Goal: Transaction & Acquisition: Download file/media

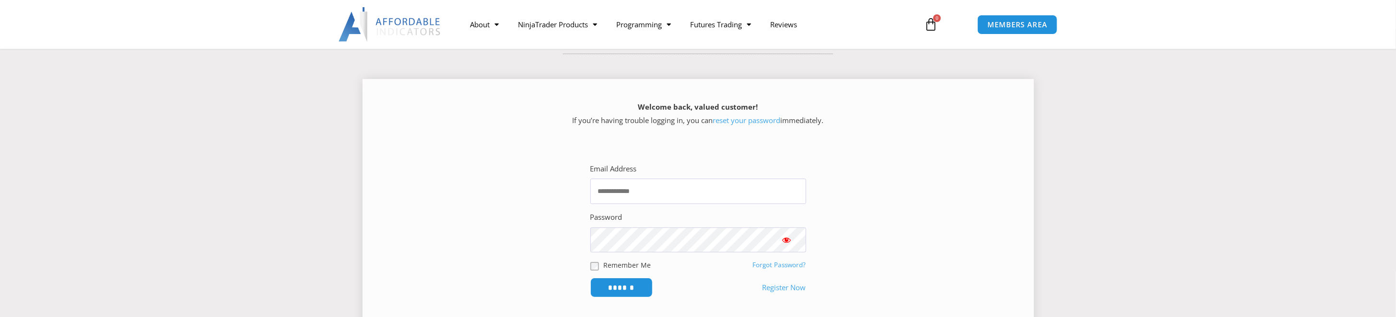
scroll to position [144, 0]
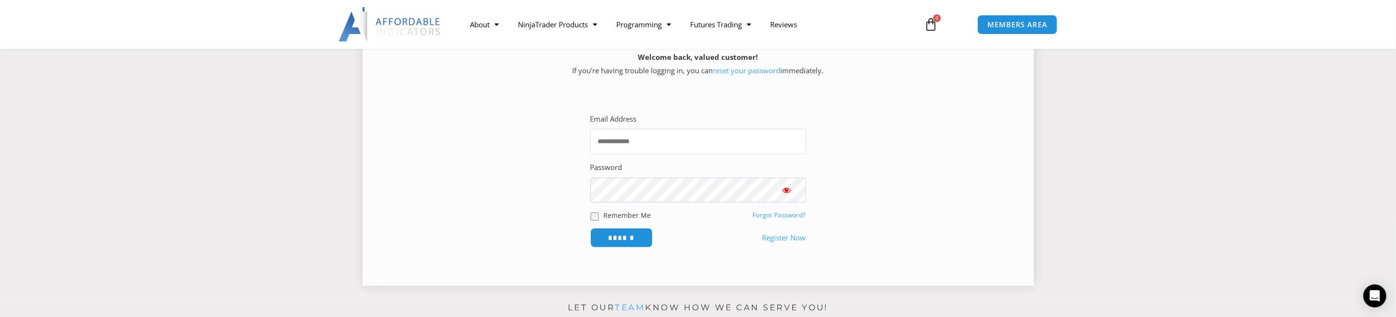
type input "**********"
click at [786, 189] on span "Show password" at bounding box center [787, 191] width 10 height 10
click at [625, 240] on input "******" at bounding box center [621, 238] width 66 height 21
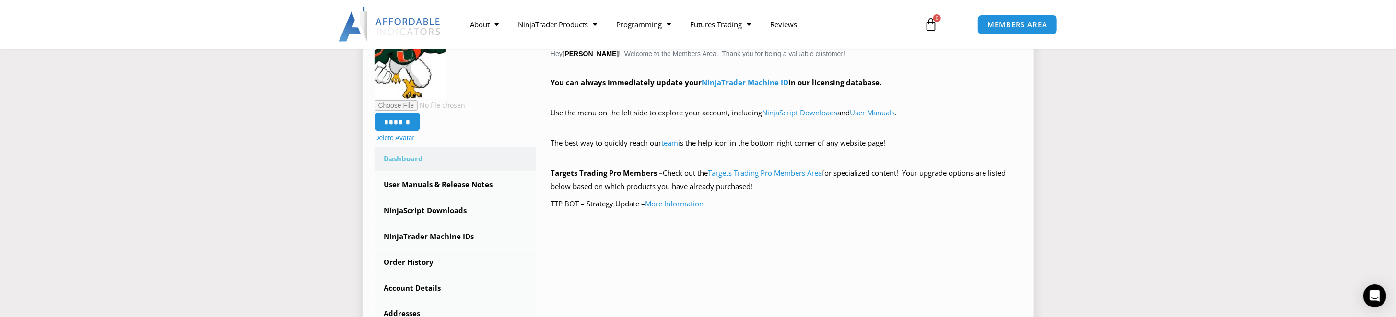
scroll to position [240, 0]
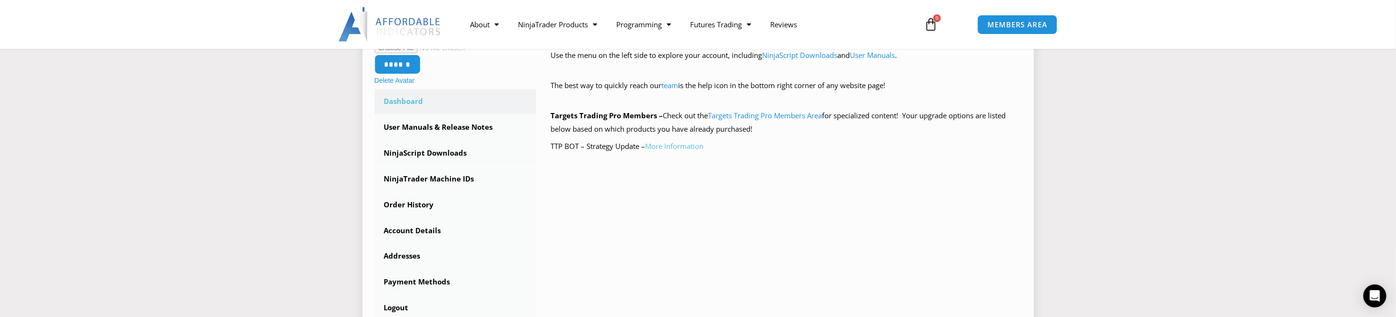
click at [674, 146] on link "More Information" at bounding box center [674, 146] width 58 height 10
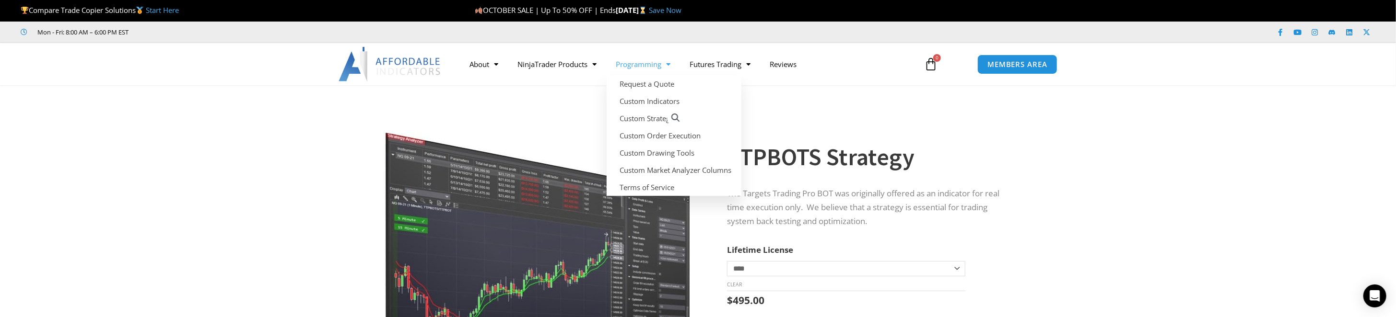
click at [669, 64] on span "Menu" at bounding box center [666, 64] width 9 height 17
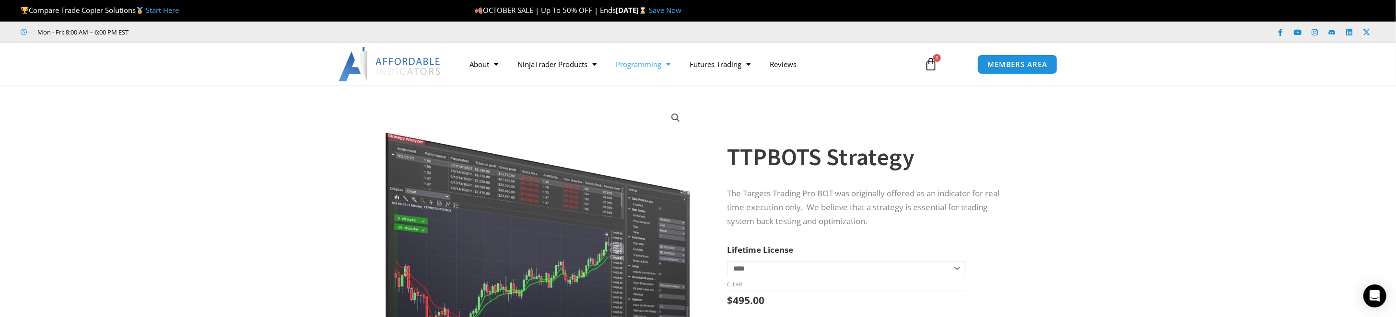
click at [669, 64] on span "Menu" at bounding box center [666, 64] width 9 height 17
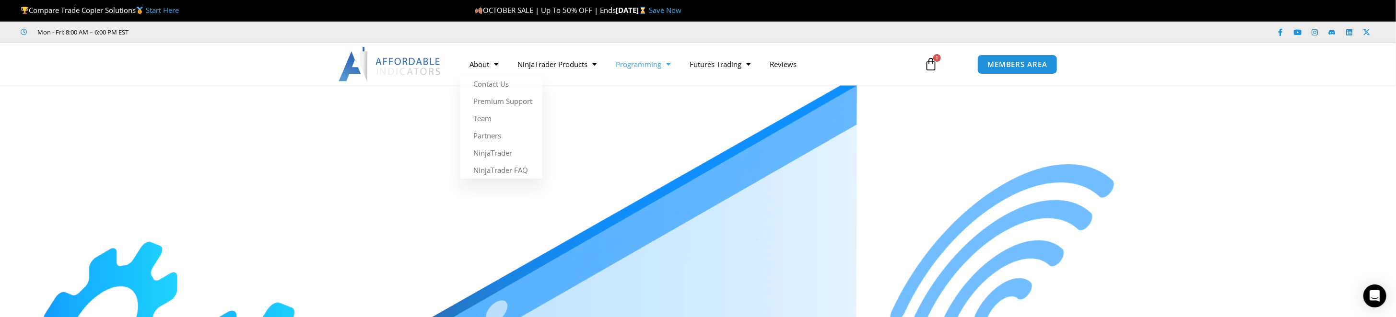
click at [1042, 51] on div "MEMBERS AREA" at bounding box center [1026, 64] width 109 height 29
click at [1038, 67] on span "MEMBERS AREA" at bounding box center [1017, 64] width 66 height 8
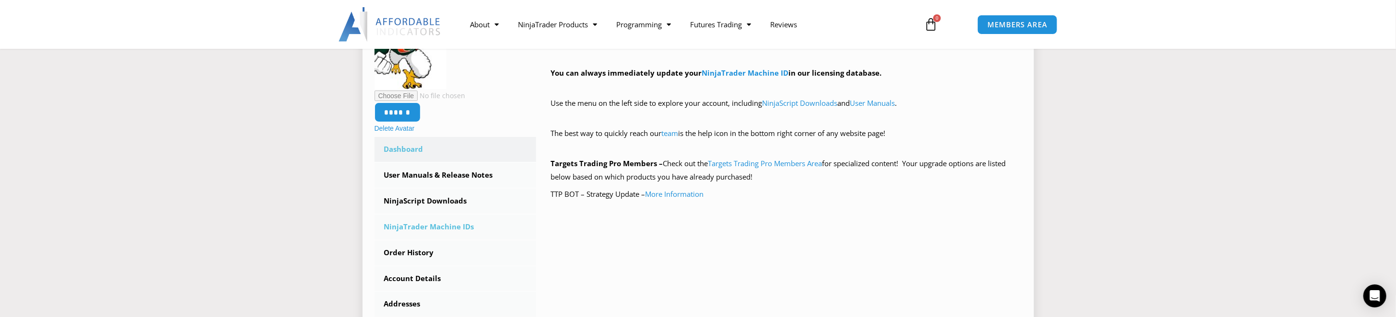
scroll to position [240, 0]
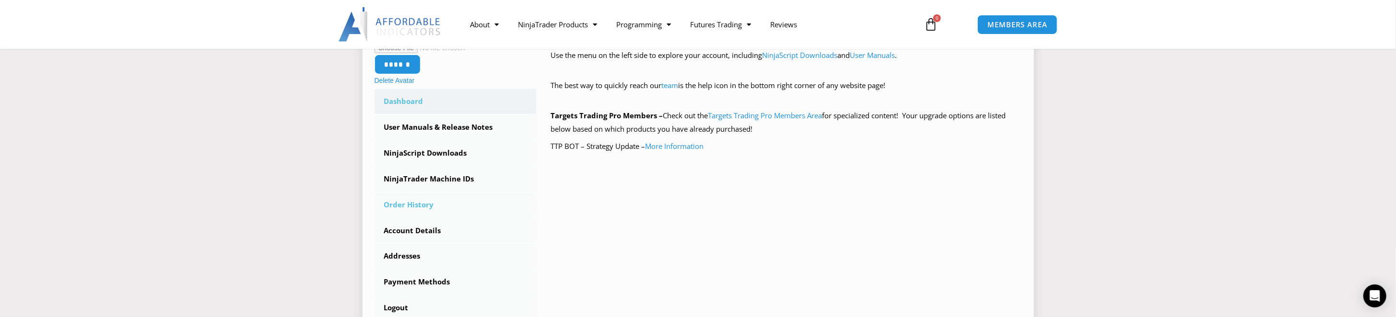
click at [414, 204] on link "Order History" at bounding box center [455, 205] width 162 height 25
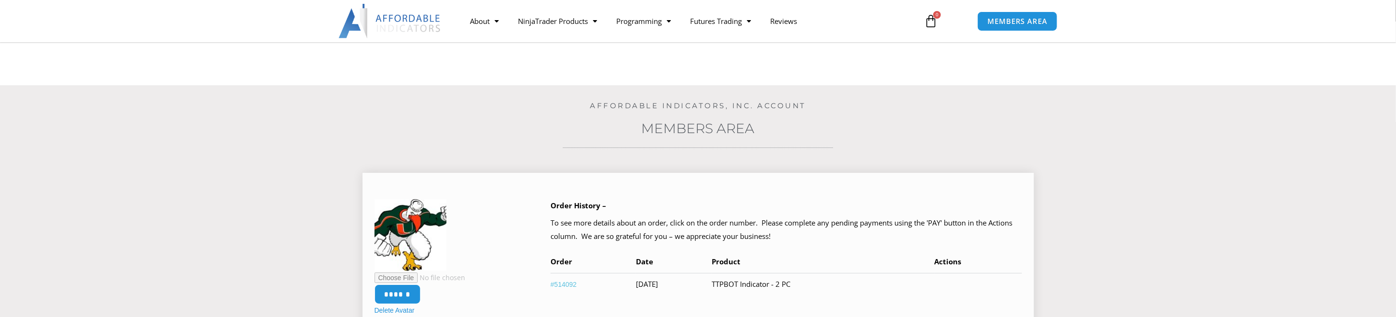
scroll to position [96, 0]
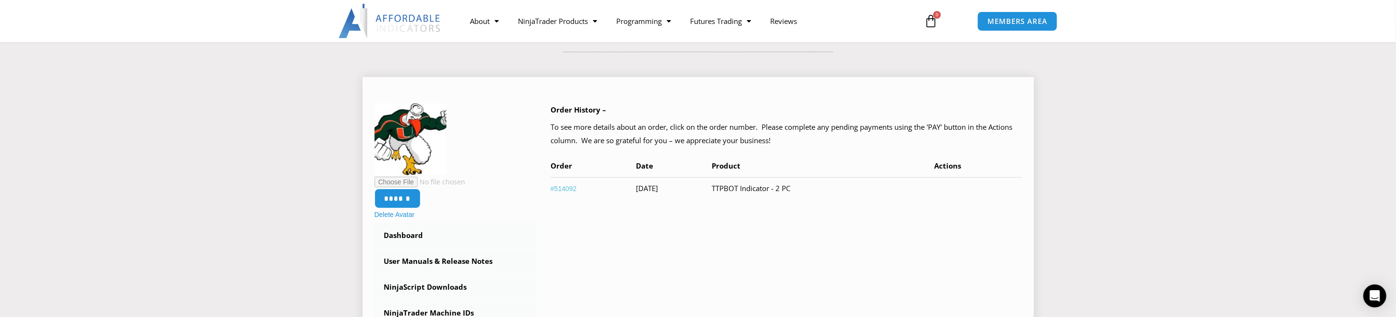
click at [568, 189] on link "#514092" at bounding box center [563, 189] width 26 height 8
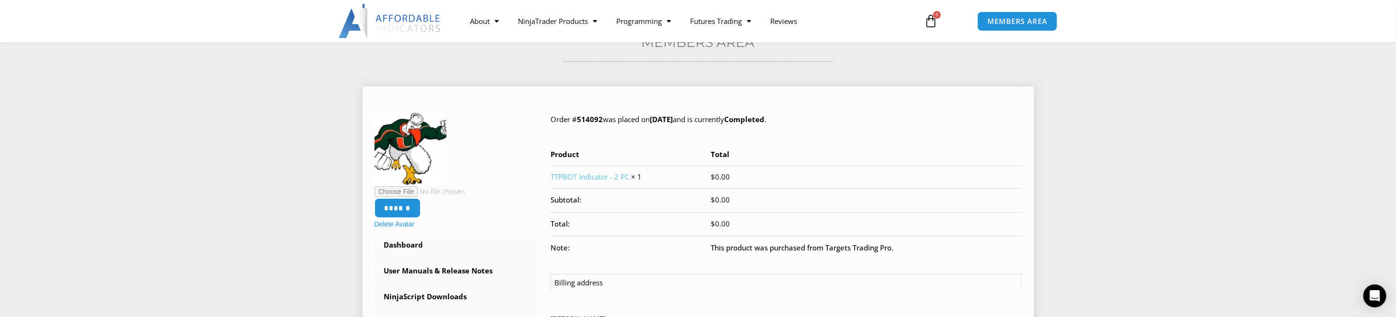
scroll to position [96, 0]
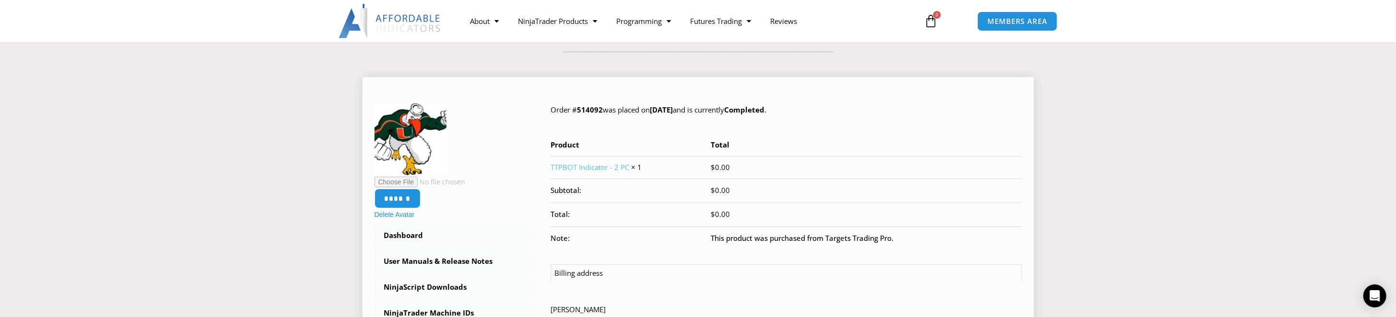
click at [594, 166] on link "TTPBOT Indicator - 2 PC" at bounding box center [589, 168] width 79 height 10
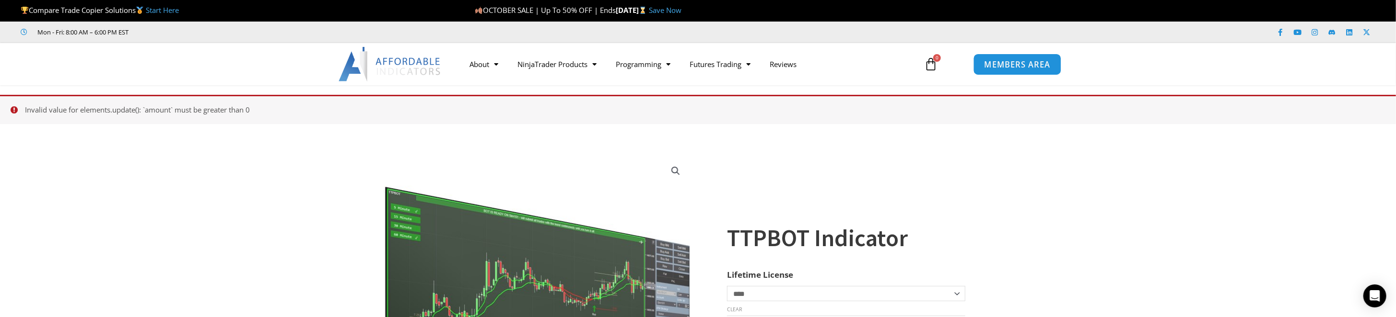
click at [1024, 64] on span "MEMBERS AREA" at bounding box center [1017, 64] width 66 height 8
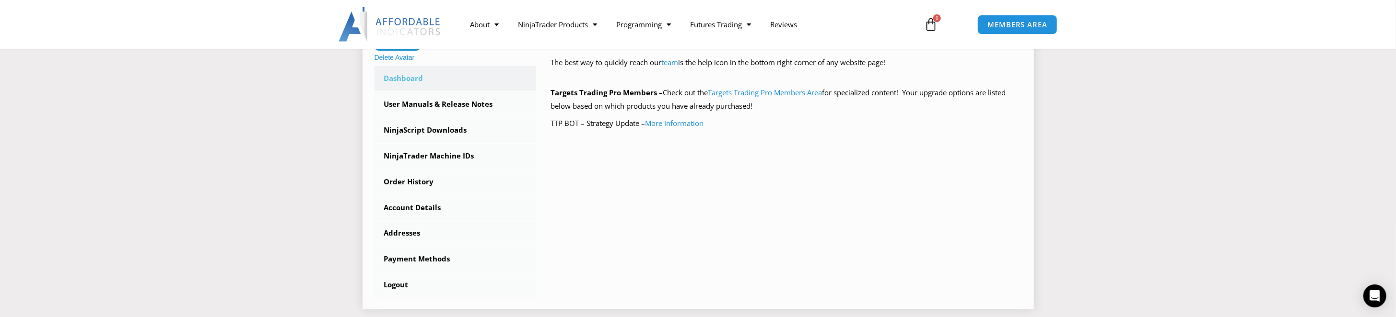
scroll to position [240, 0]
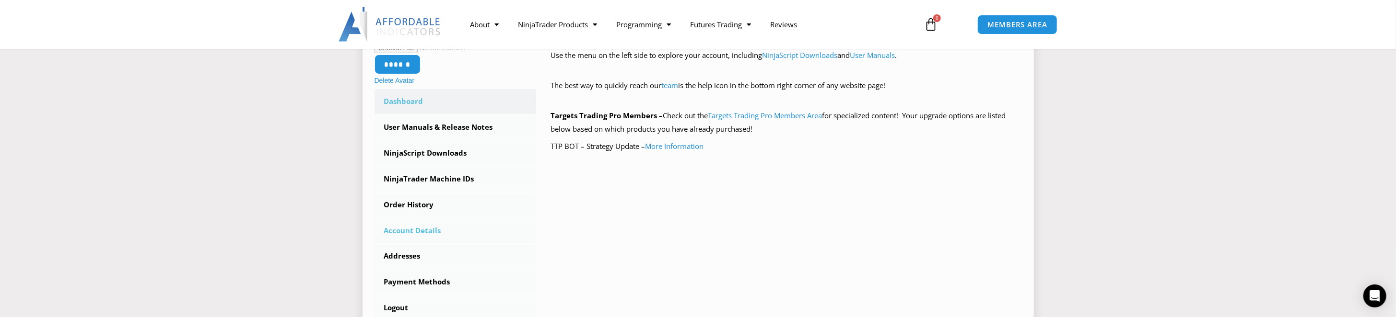
click at [408, 230] on link "Account Details" at bounding box center [455, 231] width 162 height 25
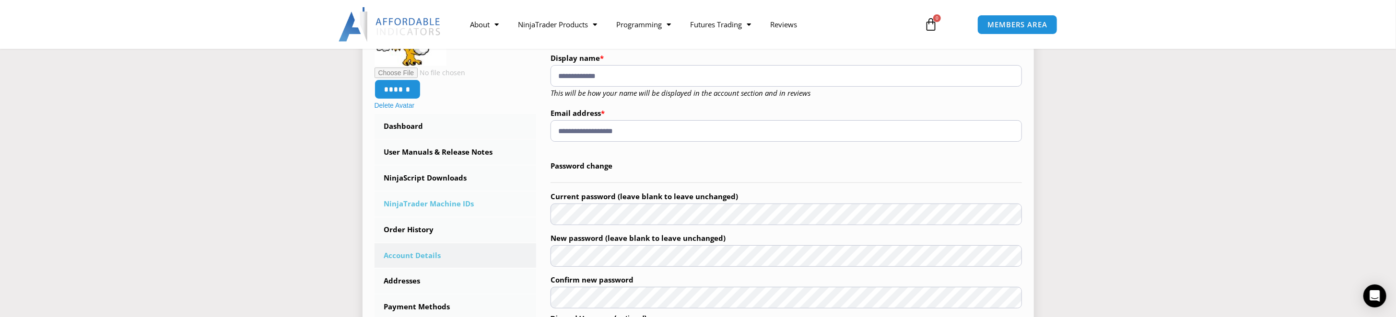
scroll to position [192, 0]
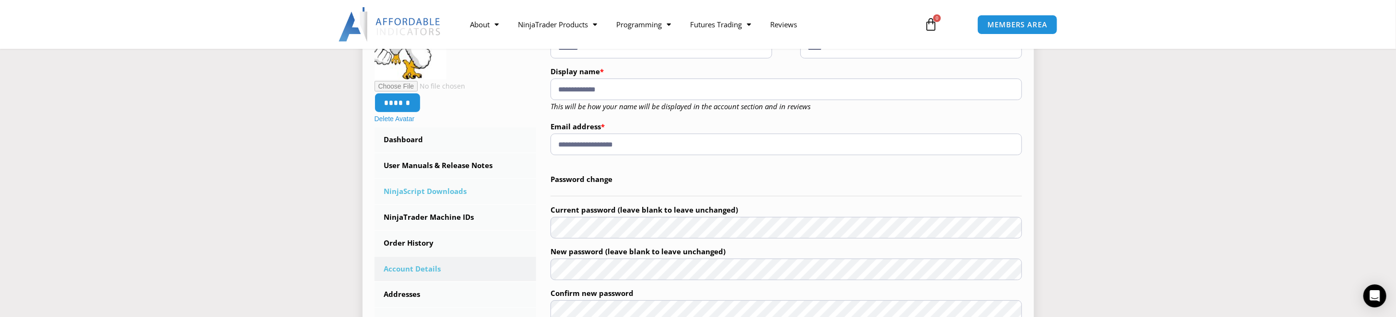
click at [420, 190] on link "NinjaScript Downloads" at bounding box center [455, 191] width 162 height 25
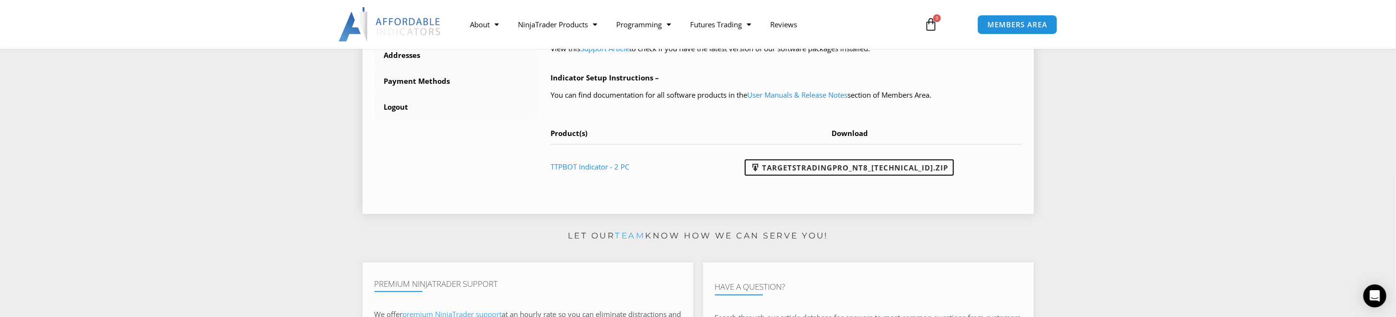
scroll to position [431, 0]
click at [831, 167] on link "TargetsTradingPro_NT8_[TECHNICAL_ID].zip" at bounding box center [849, 167] width 209 height 16
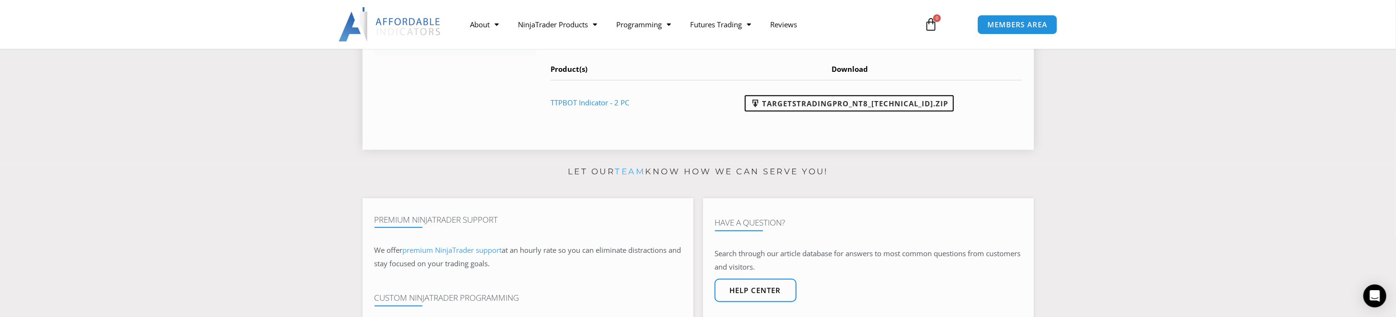
scroll to position [623, 0]
